Goal: Navigation & Orientation: Find specific page/section

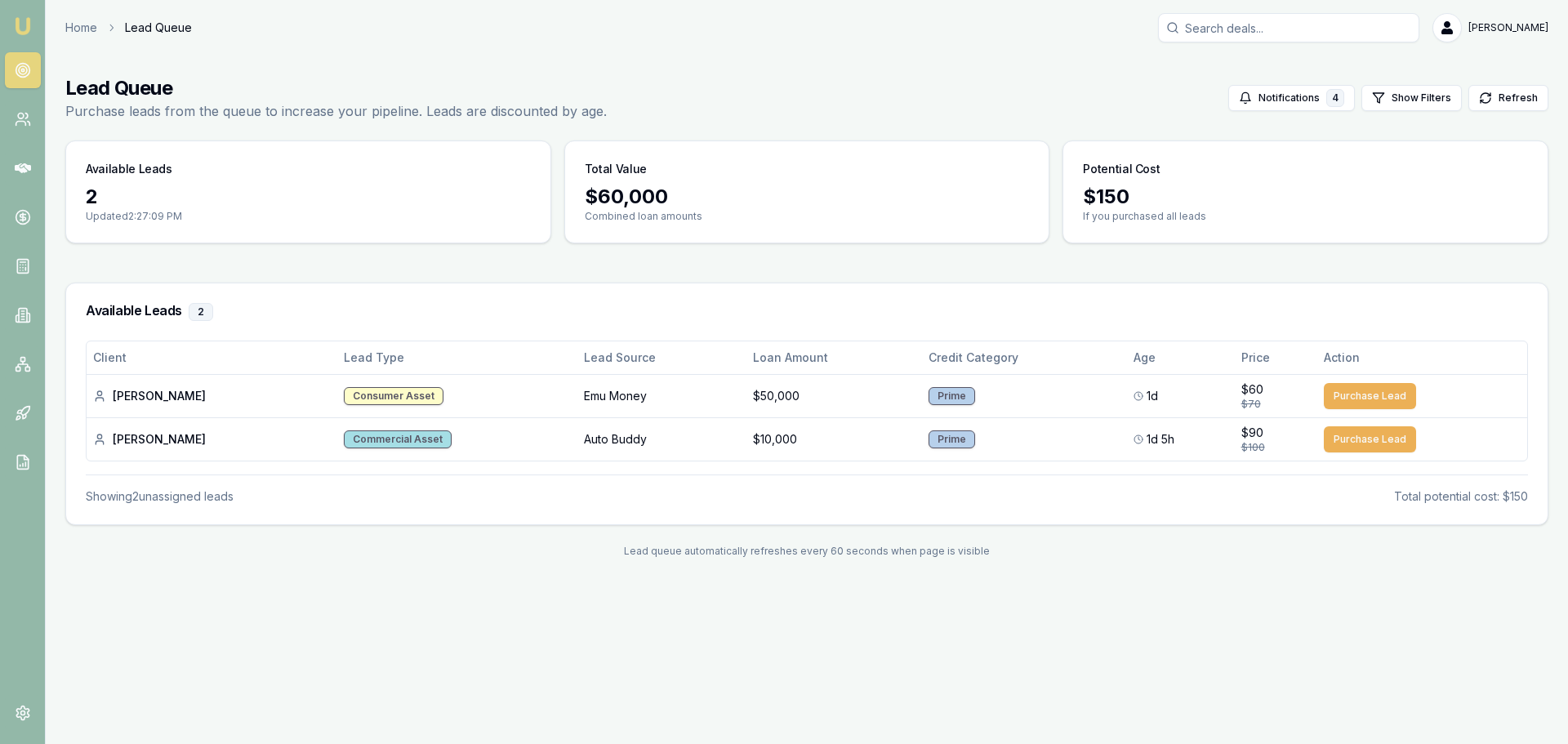
click at [7, 59] on link at bounding box center [22, 70] width 36 height 36
click at [1018, 583] on div "Home Lead Queue [PERSON_NAME] Toggle Menu Lead Queue Purchase leads from the qu…" at bounding box center [784, 295] width 1568 height 590
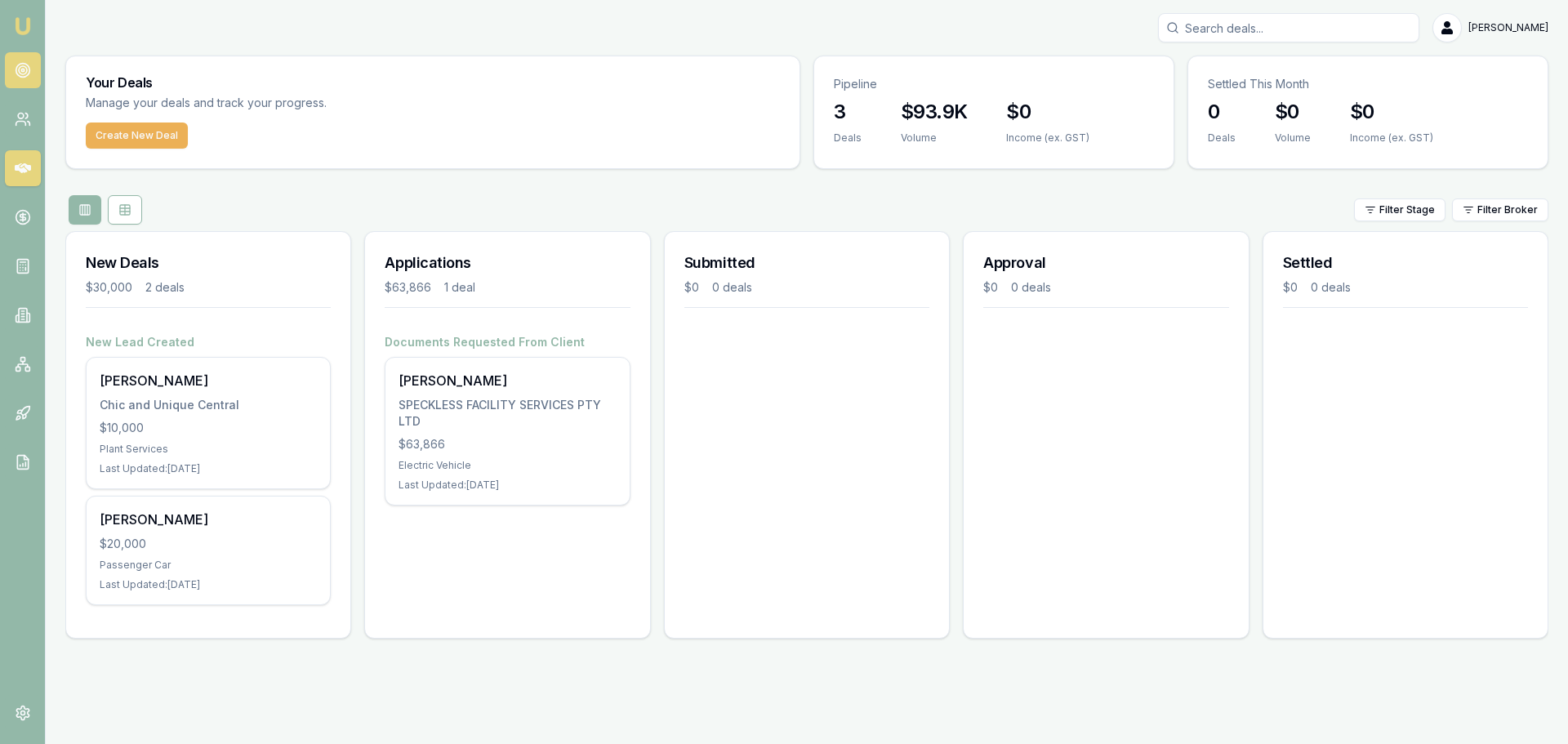
click at [23, 68] on icon at bounding box center [23, 71] width 17 height 17
